Goal: Find specific page/section: Find specific page/section

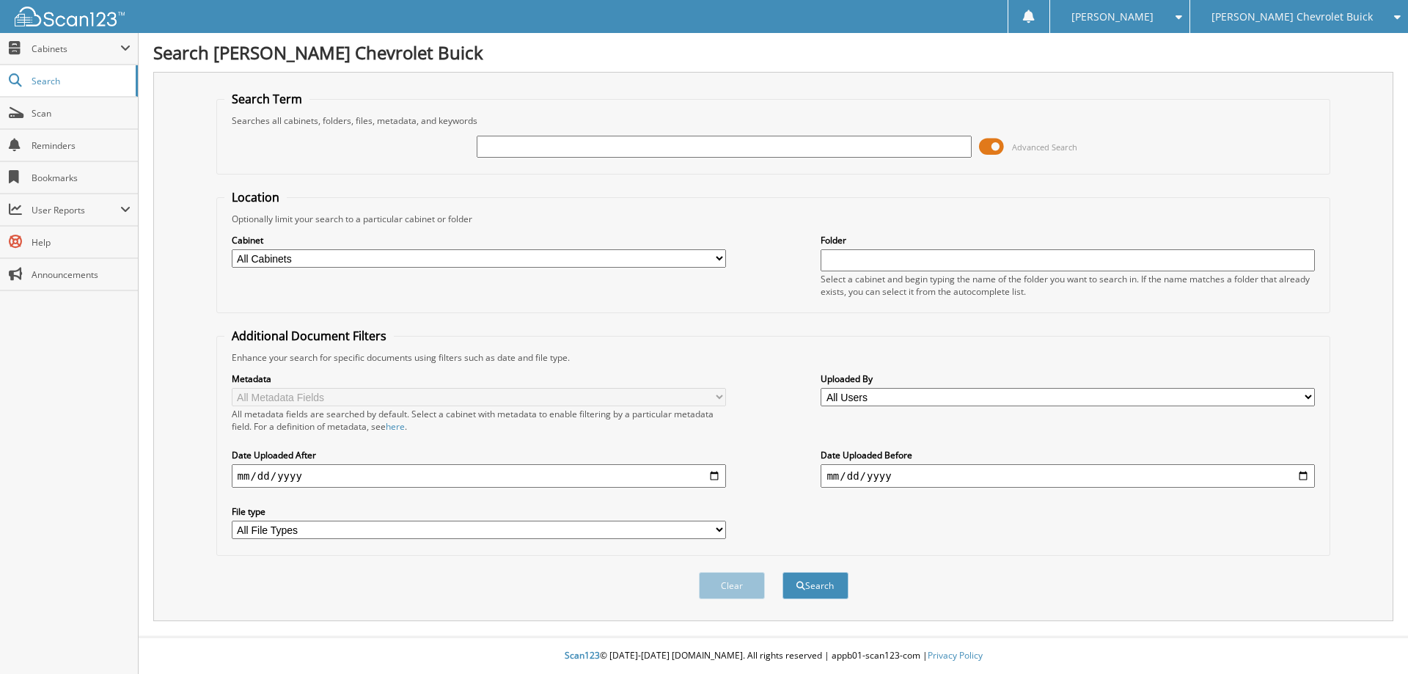
click at [665, 154] on input "text" at bounding box center [724, 147] width 494 height 22
type input "B204"
click at [782, 572] on button "Search" at bounding box center [815, 585] width 66 height 27
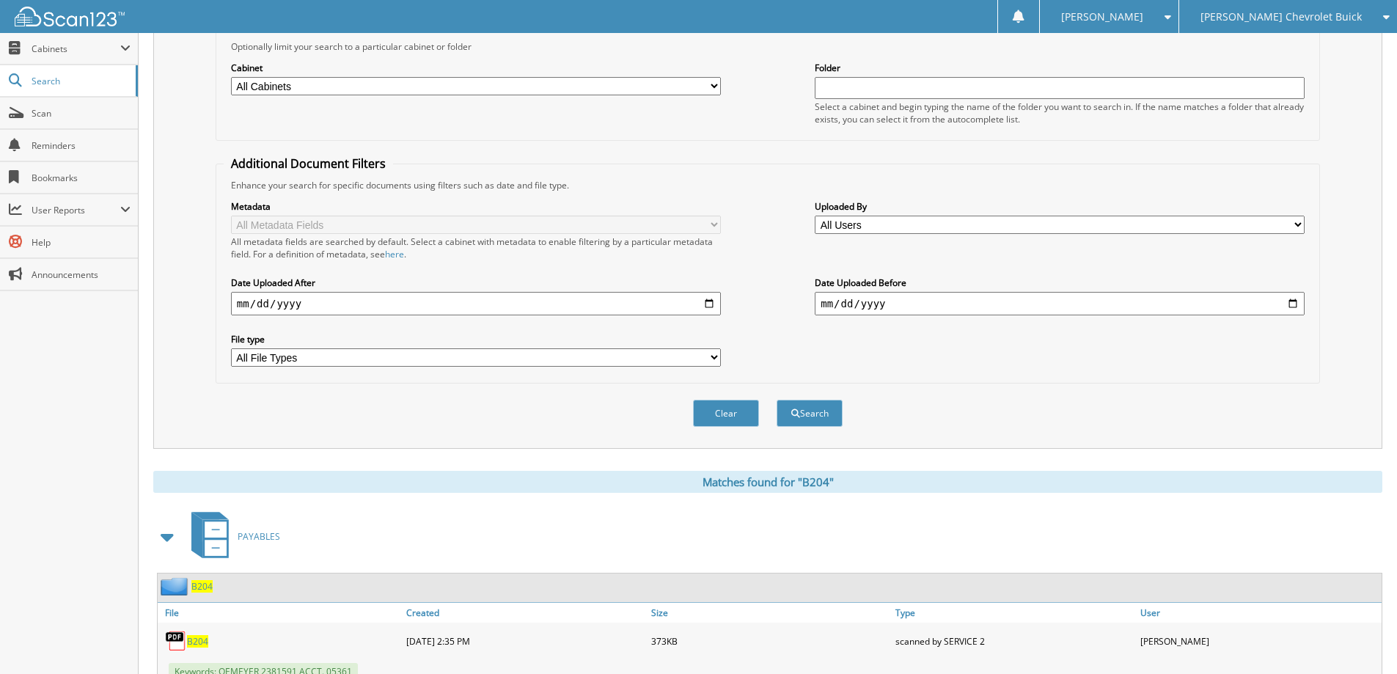
scroll to position [293, 0]
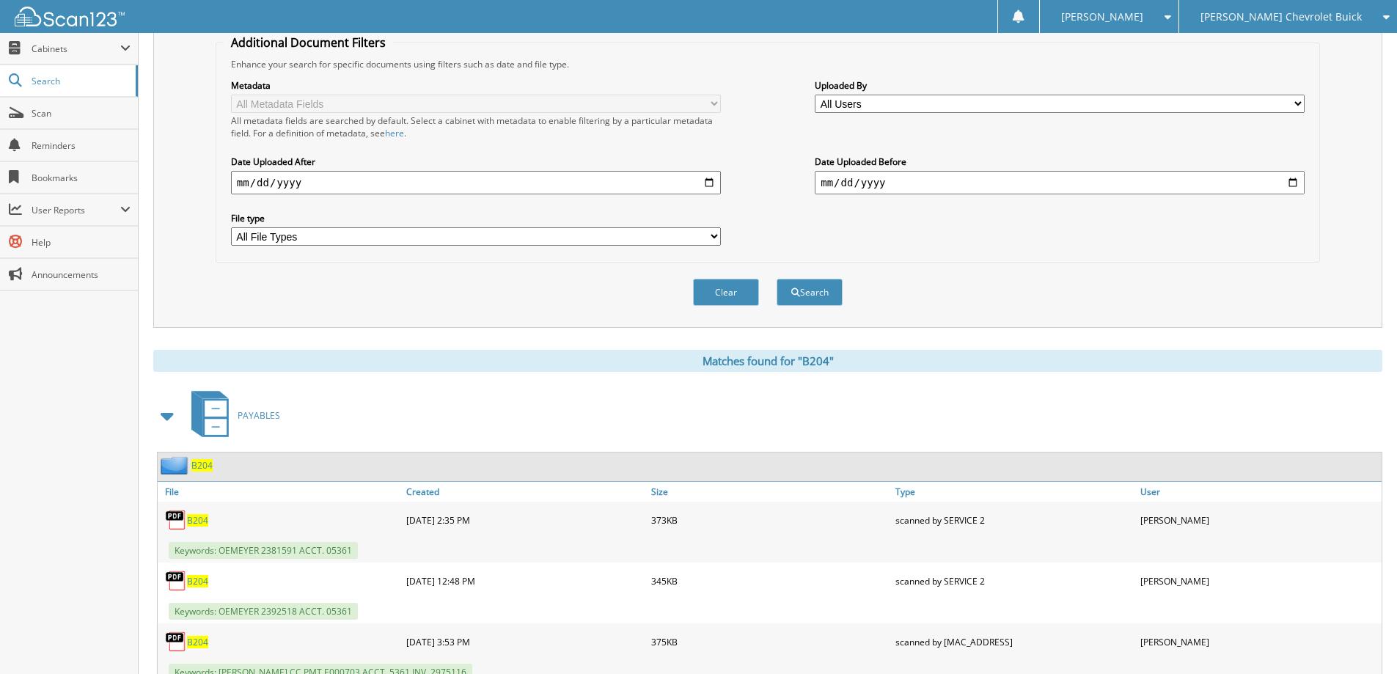
click at [209, 470] on span "B204" at bounding box center [201, 465] width 21 height 12
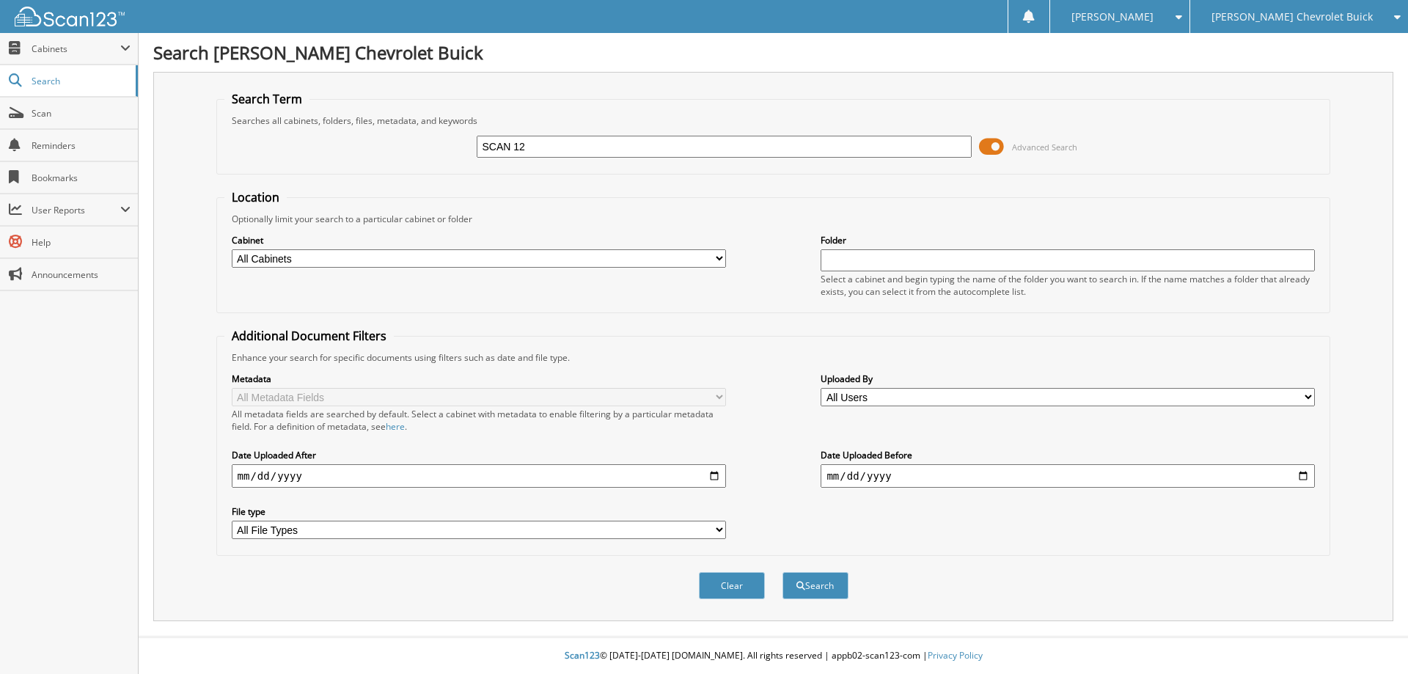
click at [782, 572] on button "Search" at bounding box center [815, 585] width 66 height 27
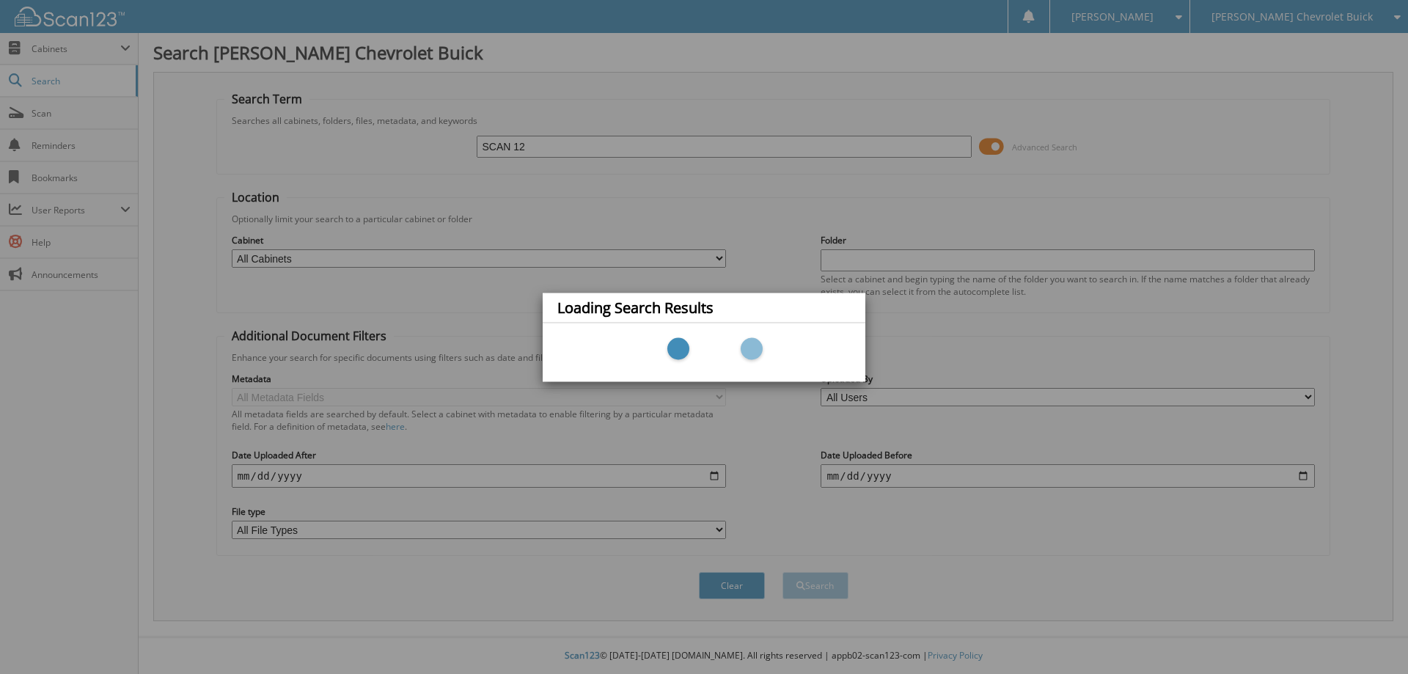
type input "SCAN 123"
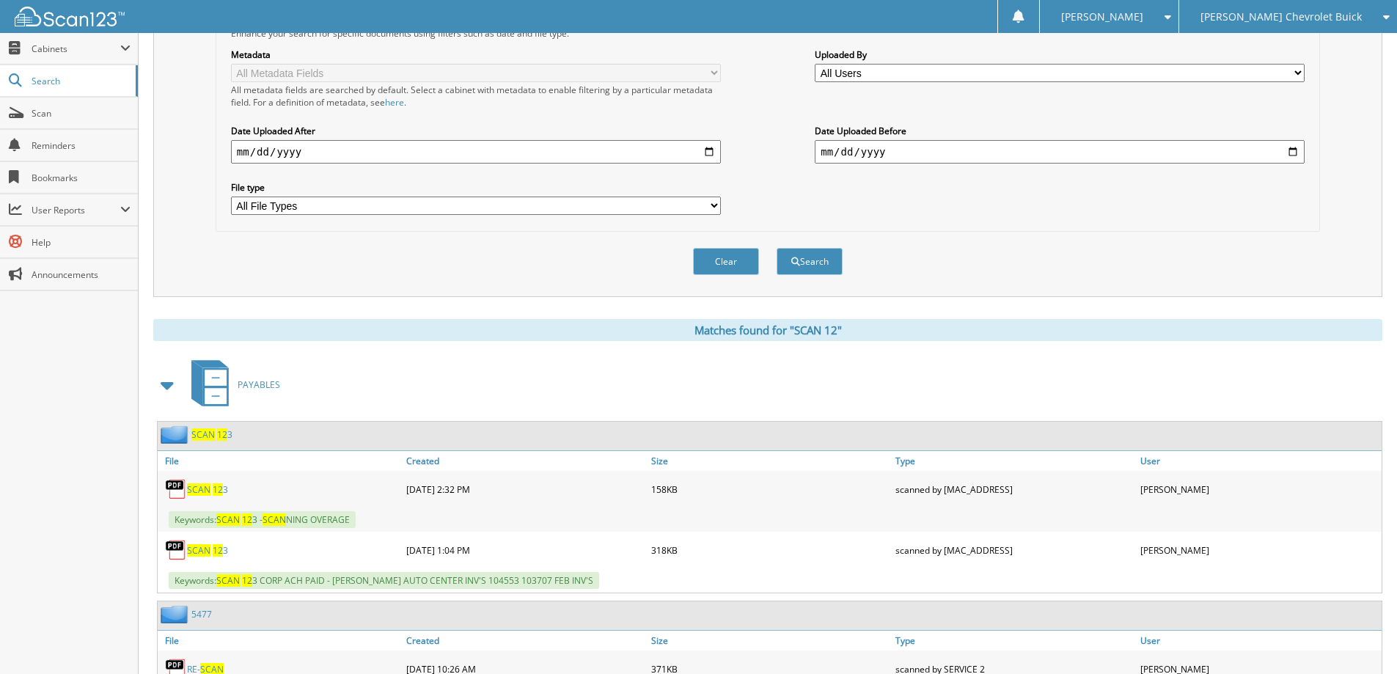
scroll to position [367, 0]
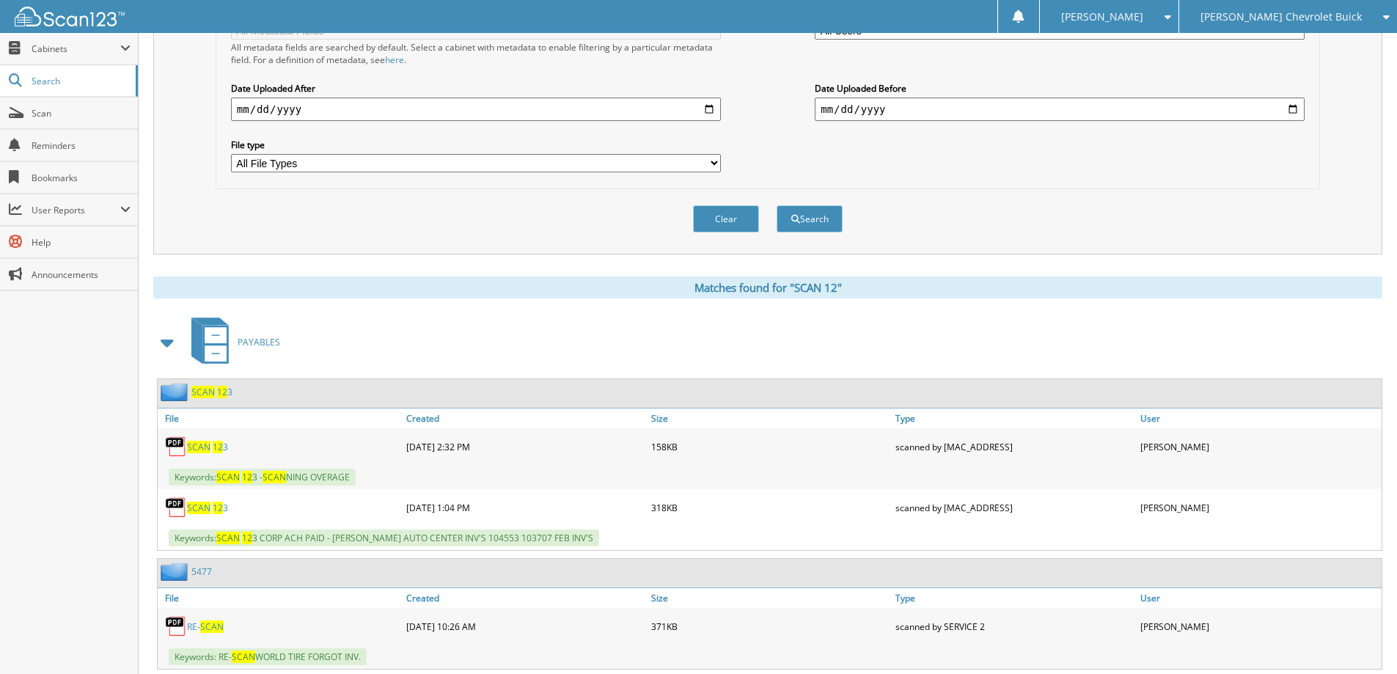
click at [196, 390] on span "SCAN" at bounding box center [202, 392] width 23 height 12
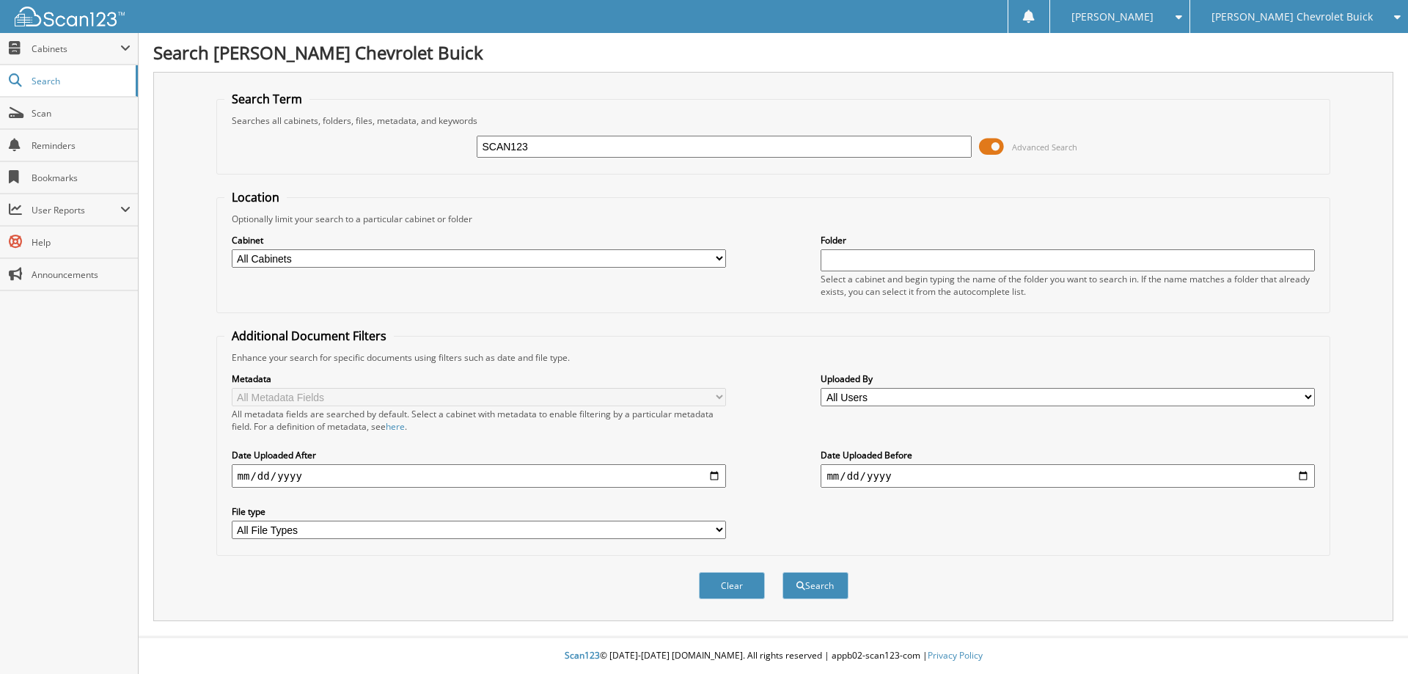
type input "SCAN123"
click at [782, 572] on button "Search" at bounding box center [815, 585] width 66 height 27
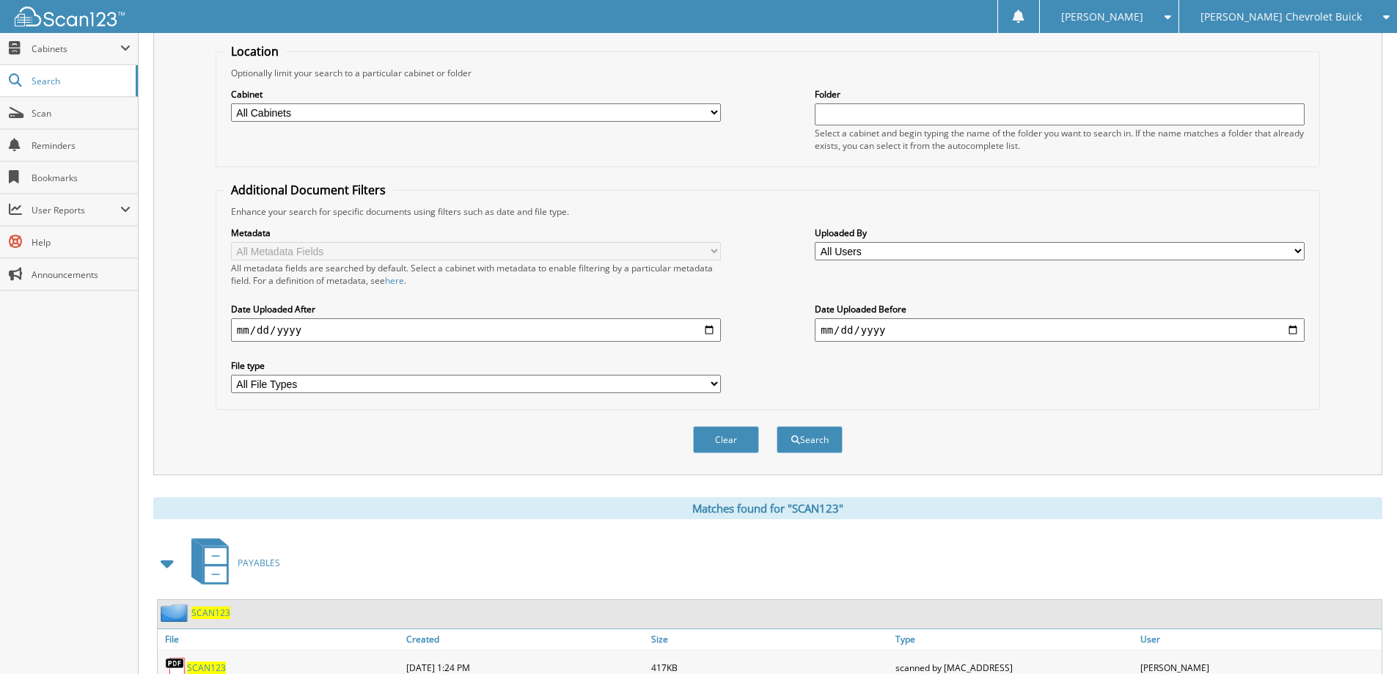
scroll to position [227, 0]
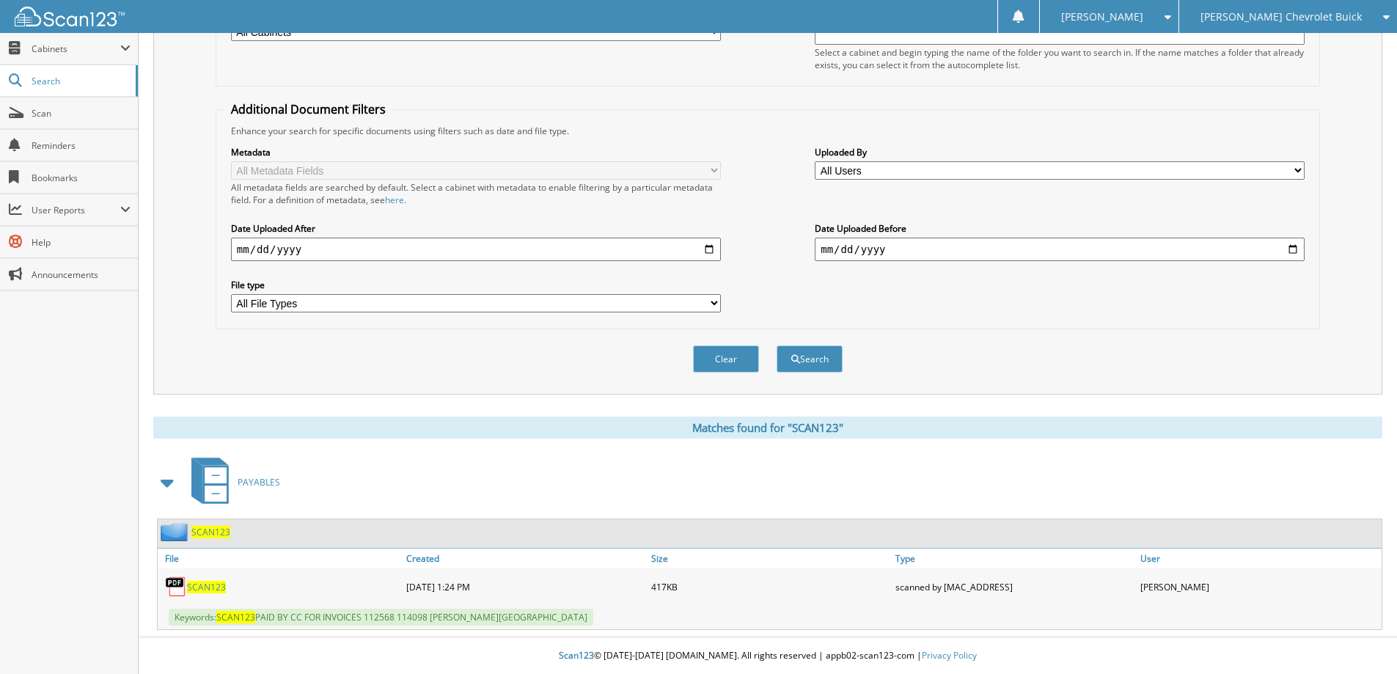
click at [214, 532] on span "SCAN123" at bounding box center [210, 532] width 39 height 12
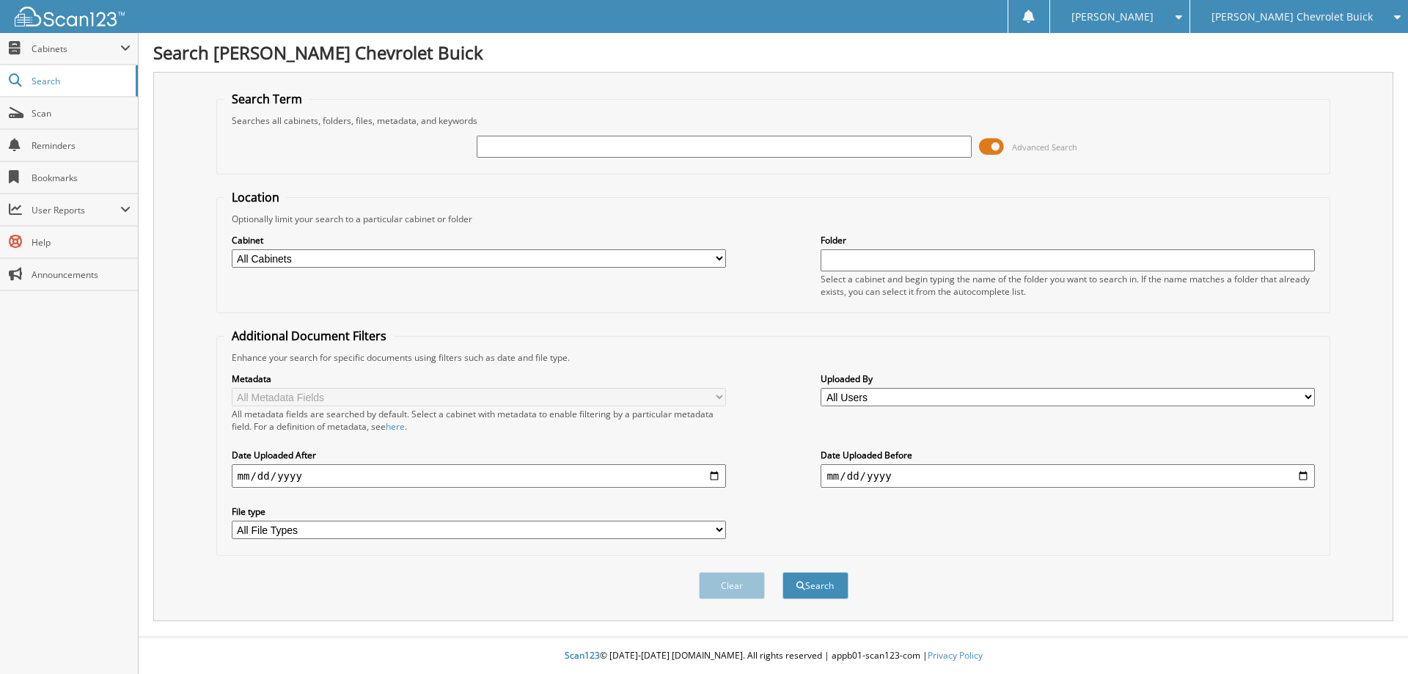
type input "f"
type input "F38429"
click at [782, 572] on button "Search" at bounding box center [815, 585] width 66 height 27
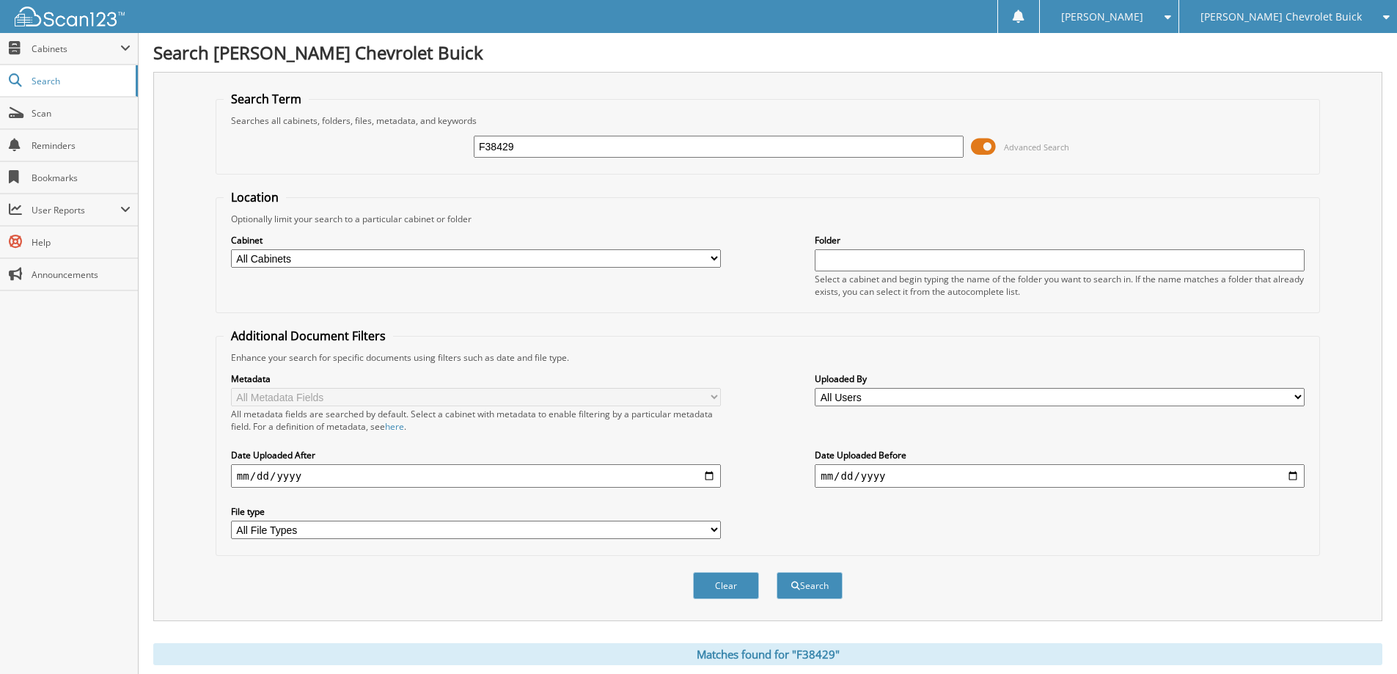
scroll to position [293, 0]
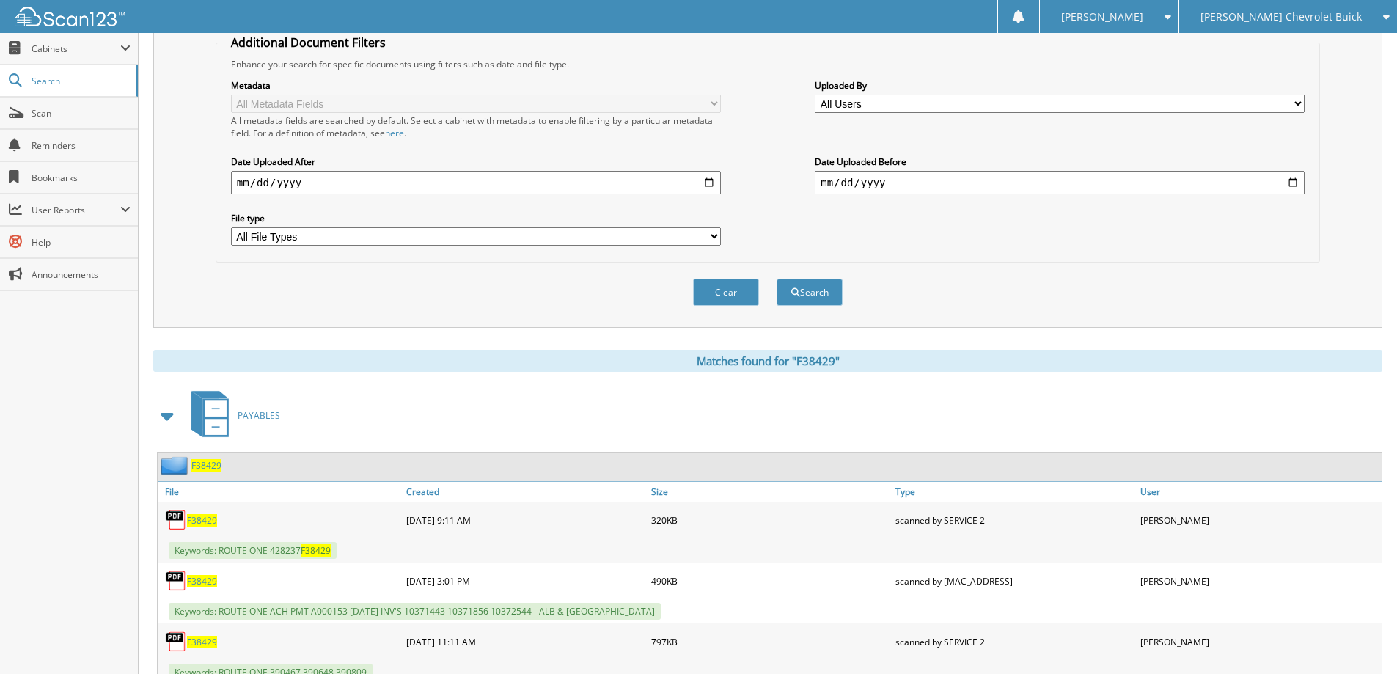
click at [208, 463] on span "F38429" at bounding box center [206, 465] width 30 height 12
